Goal: Information Seeking & Learning: Get advice/opinions

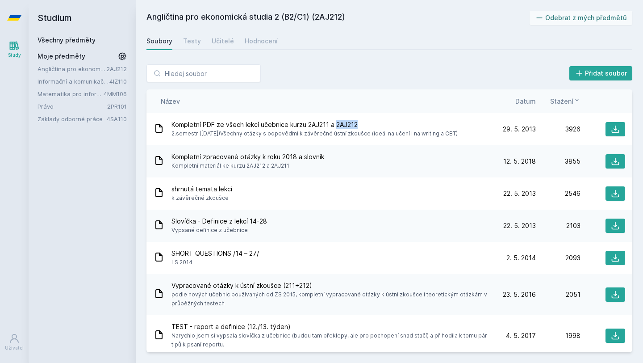
click at [79, 117] on link "Základy odborné práce" at bounding box center [72, 118] width 69 height 9
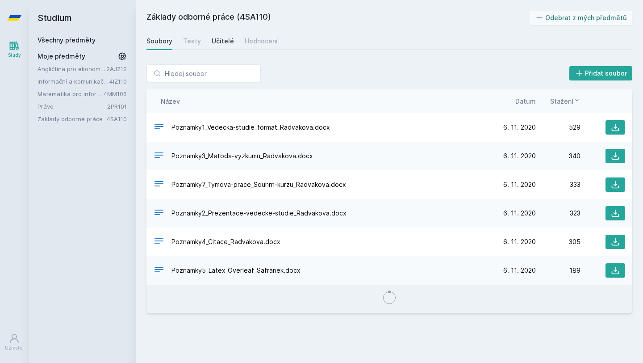
click at [220, 41] on div "Učitelé" at bounding box center [223, 41] width 22 height 9
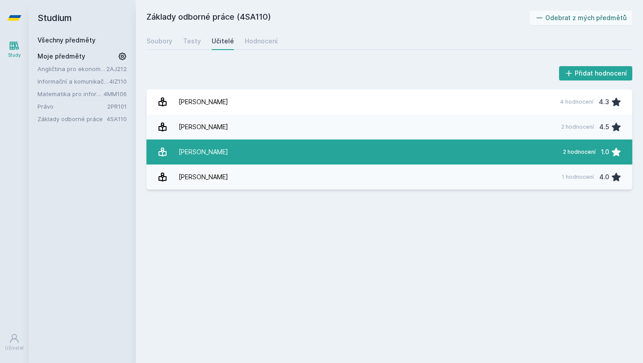
click at [533, 152] on link "[PERSON_NAME] 2 hodnocení 1.0" at bounding box center [390, 151] width 486 height 25
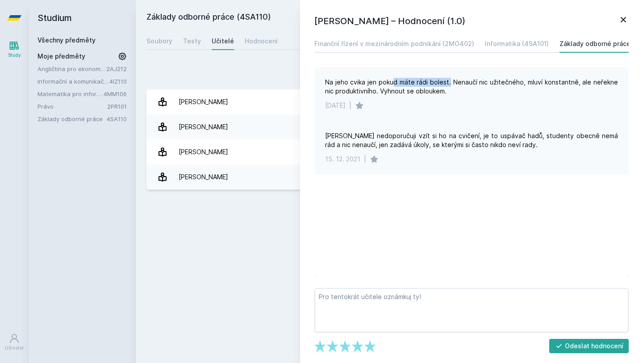
drag, startPoint x: 394, startPoint y: 82, endPoint x: 452, endPoint y: 84, distance: 58.6
click at [452, 84] on div "Na jeho cvika jen pokud máte rádi bolest. Nenaučí nic užitečného, mluví konstan…" at bounding box center [471, 87] width 293 height 18
click at [479, 88] on div "Na jeho cvika jen pokud máte rádi bolest. Nenaučí nic užitečného, mluví konstan…" at bounding box center [471, 87] width 293 height 18
click at [626, 17] on icon at bounding box center [623, 19] width 11 height 11
